Goal: Information Seeking & Learning: Learn about a topic

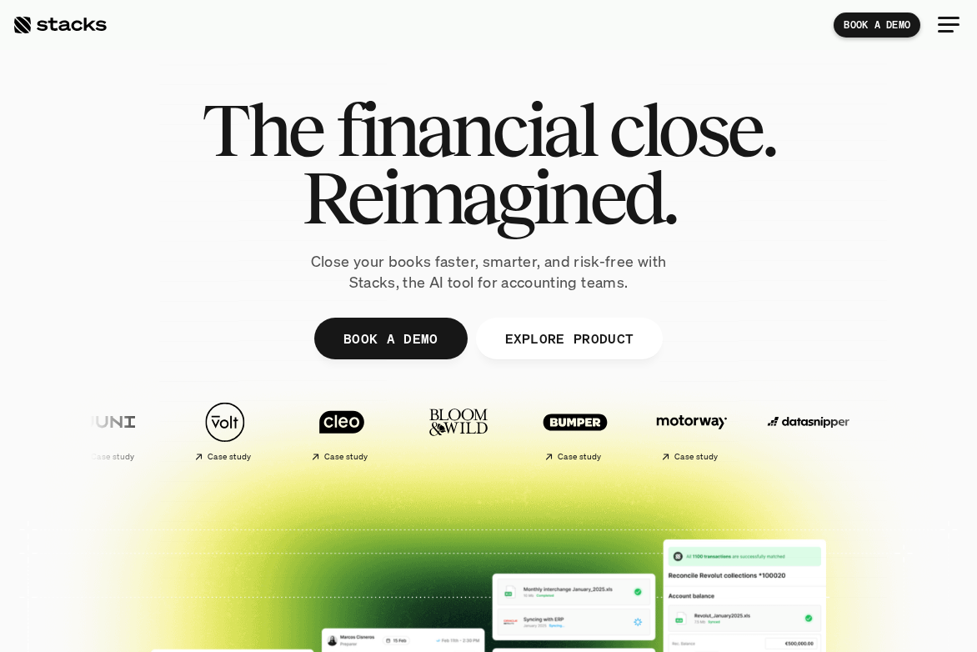
click at [966, 33] on div at bounding box center [949, 25] width 40 height 40
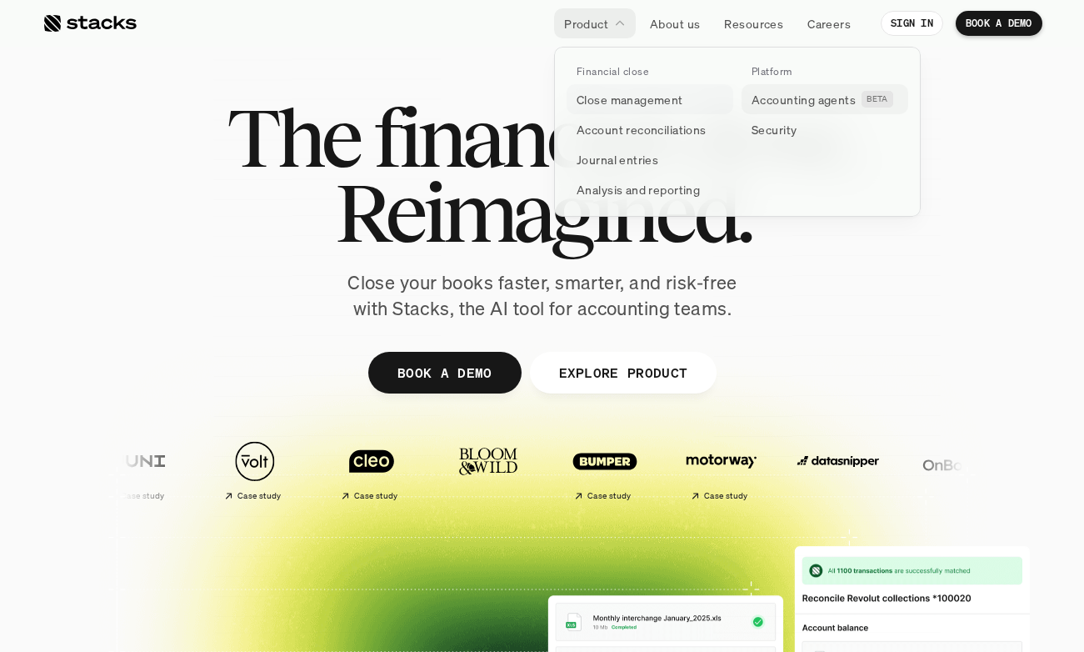
click at [761, 108] on link "Accounting agents BETA" at bounding box center [825, 99] width 167 height 30
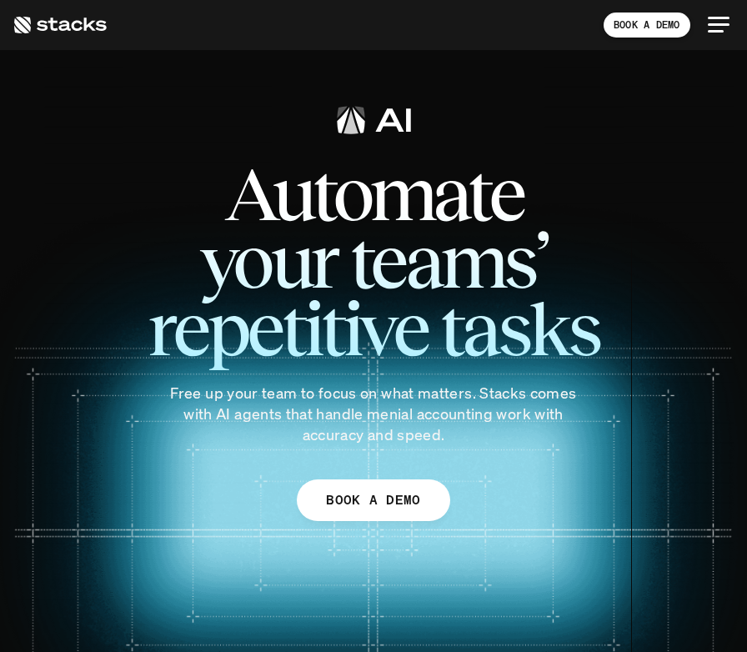
click at [743, 433] on img at bounding box center [373, 495] width 833 height 694
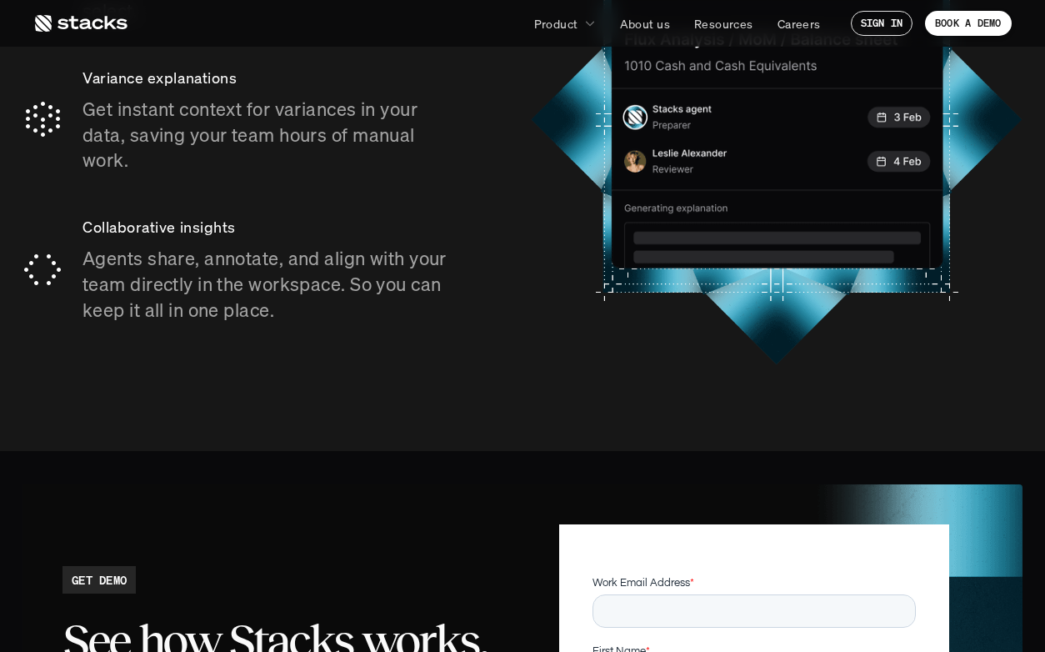
scroll to position [2770, 0]
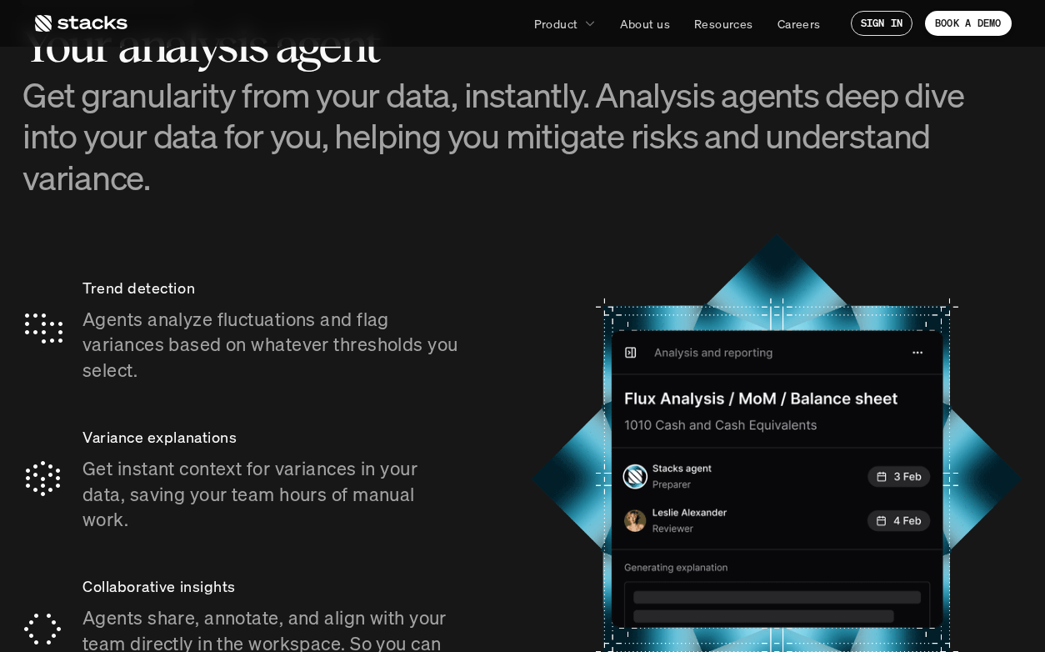
click at [842, 93] on h3 "Get granularity from your data, instantly. Analysis agents deep dive into your …" at bounding box center [523, 135] width 1000 height 123
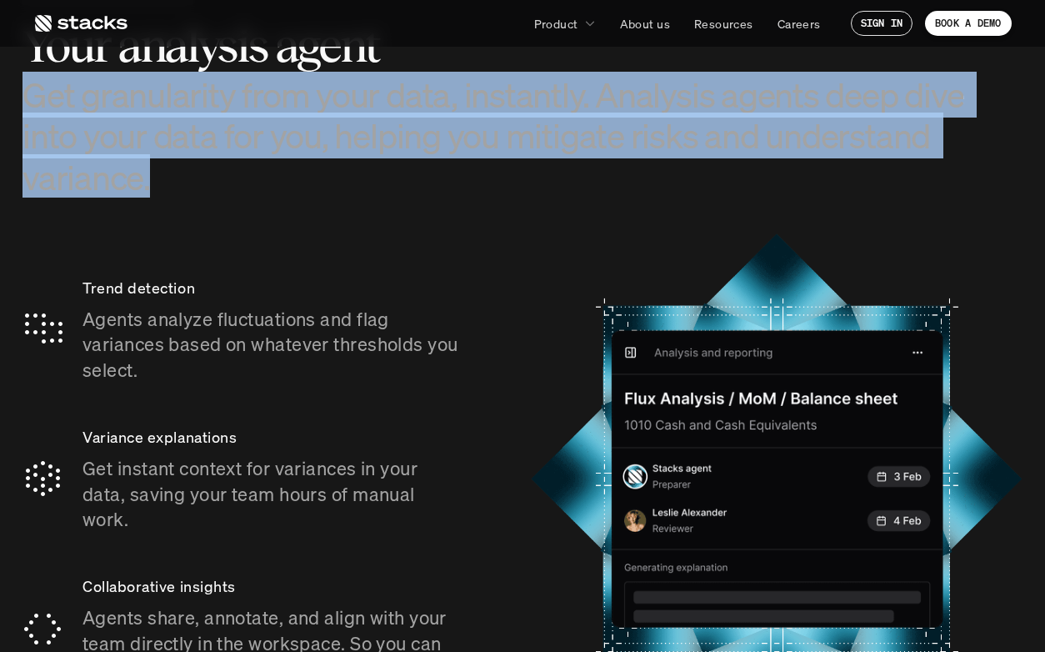
click at [842, 94] on h3 "Get granularity from your data, instantly. Analysis agents deep dive into your …" at bounding box center [523, 135] width 1000 height 123
click at [688, 113] on h3 "Get granularity from your data, instantly. Analysis agents deep dive into your …" at bounding box center [523, 135] width 1000 height 123
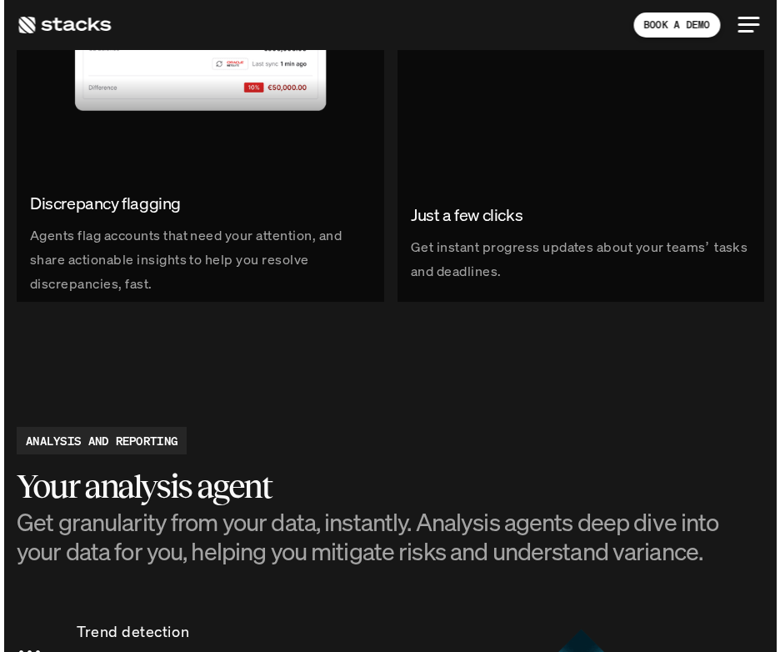
scroll to position [2528, 0]
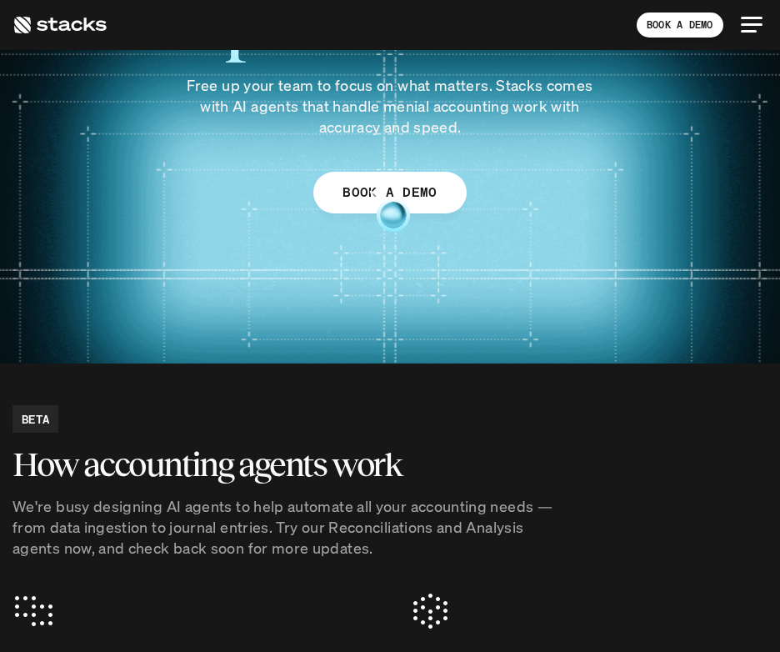
scroll to position [0, 0]
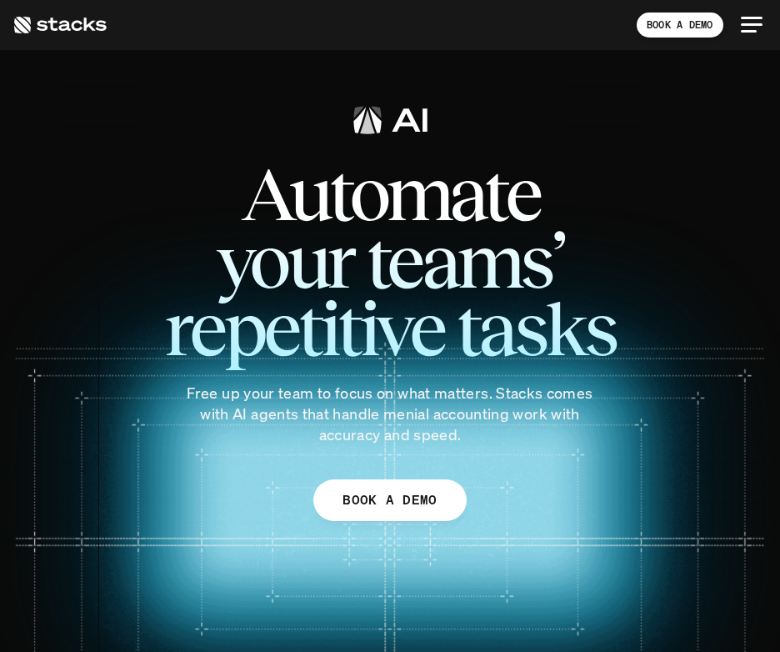
click at [37, 8] on div "BOOK A DEMO" at bounding box center [390, 25] width 780 height 50
click at [37, 13] on link at bounding box center [60, 25] width 94 height 30
